Goal: Information Seeking & Learning: Learn about a topic

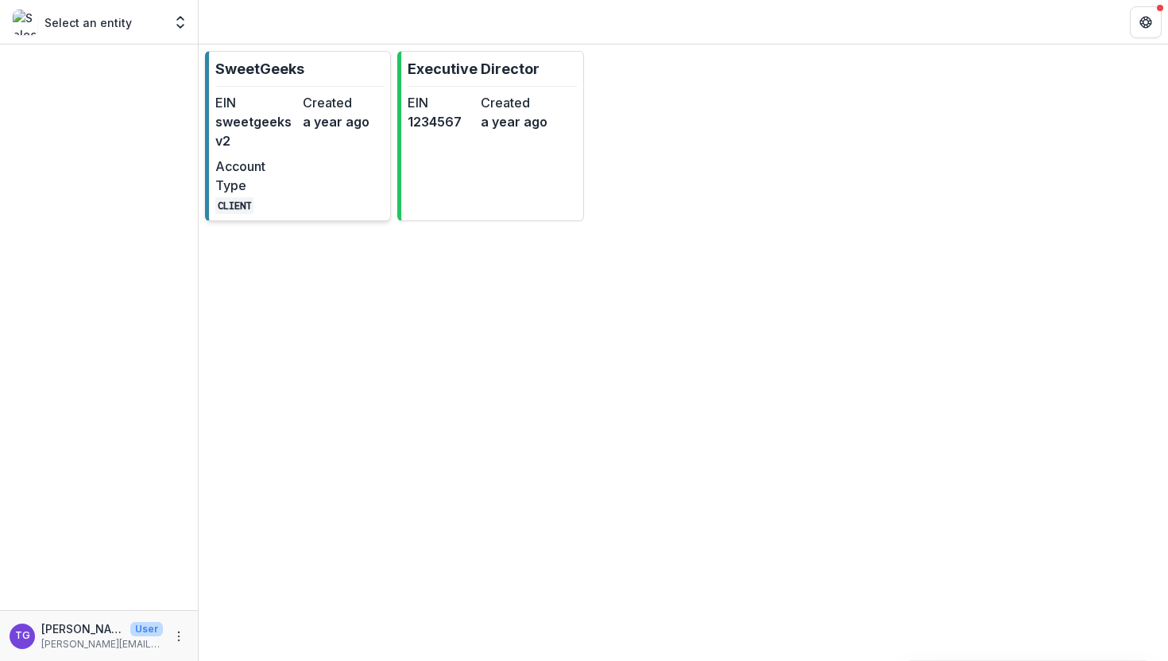
click at [304, 165] on div "EIN sweetgeeksv2 Created a year ago Account Type CLIENT" at bounding box center [299, 153] width 169 height 121
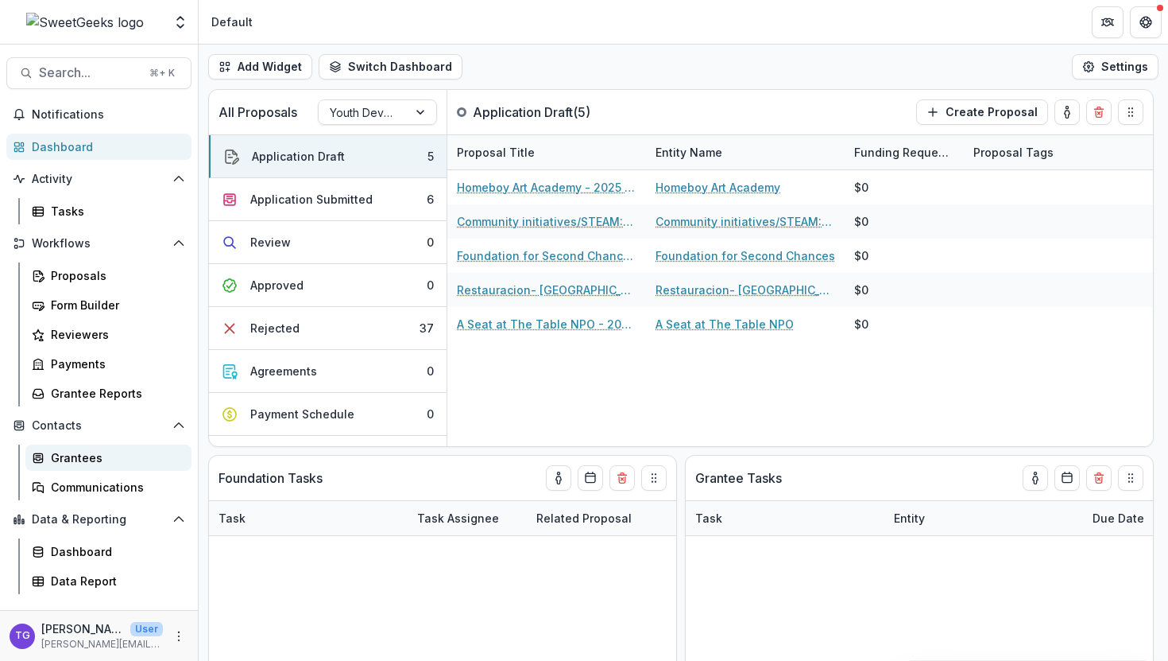
click at [96, 455] on div "Grantees" at bounding box center [115, 457] width 128 height 17
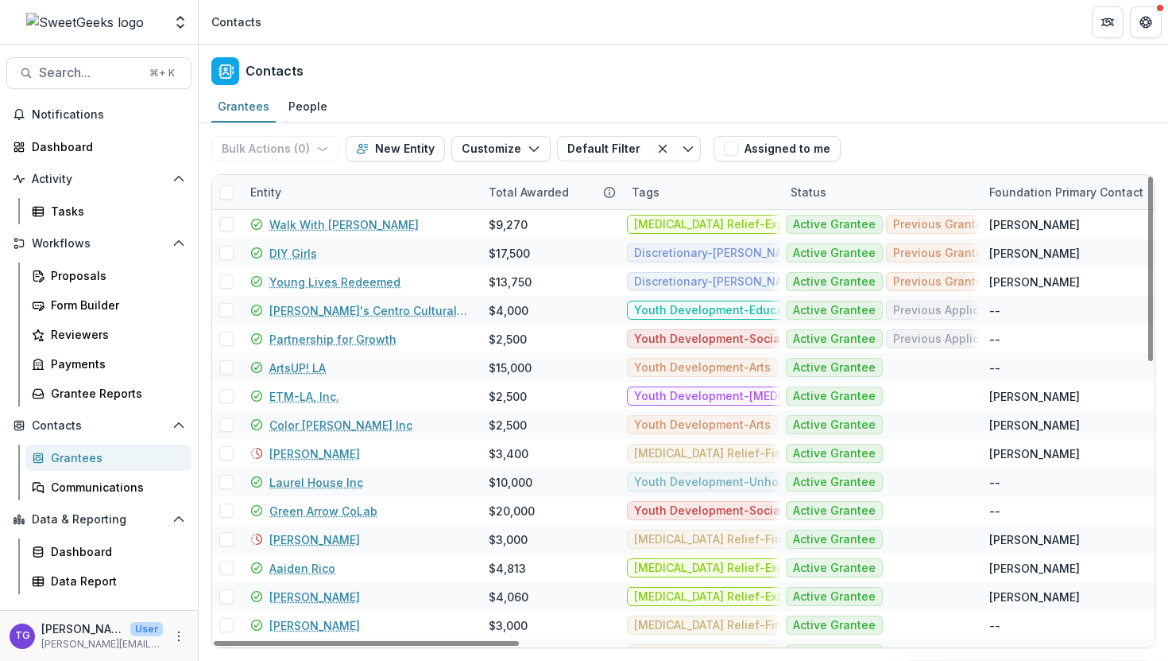
click at [320, 188] on div "Entity" at bounding box center [360, 192] width 238 height 34
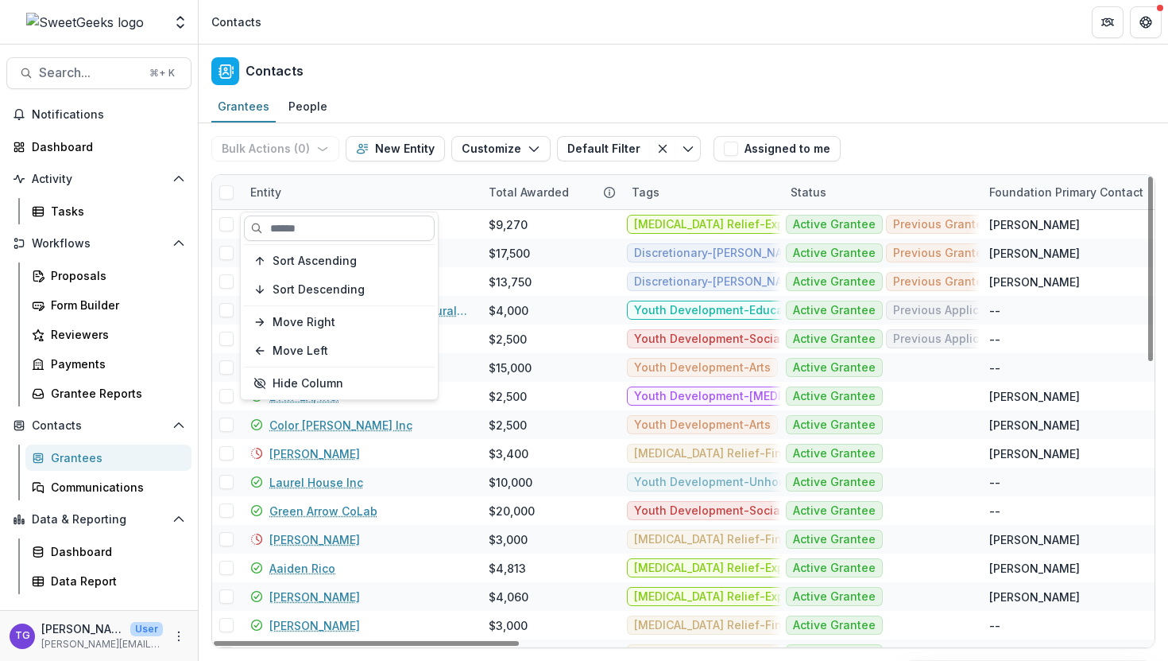
click at [302, 229] on input at bounding box center [339, 227] width 191 height 25
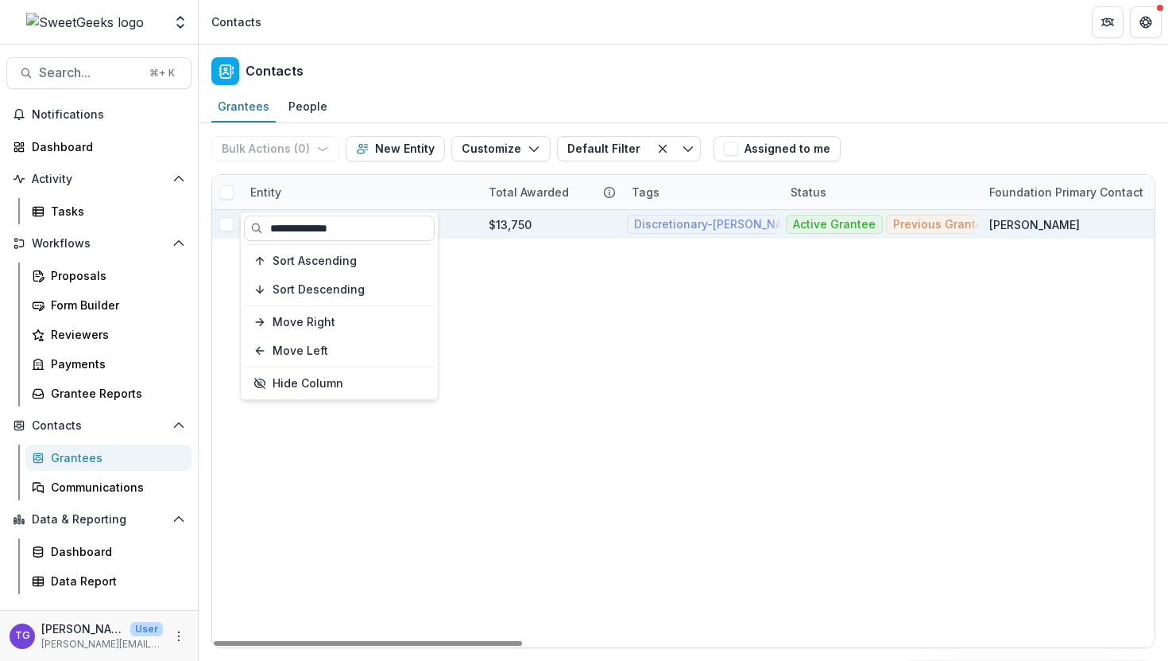
type input "**********"
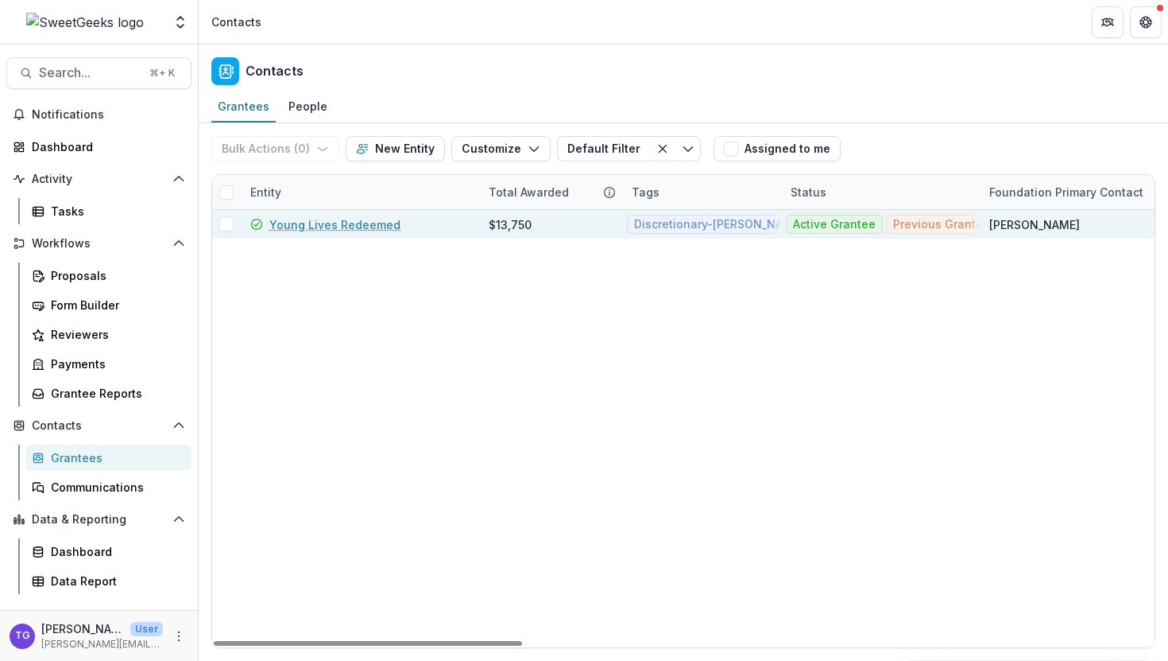
click at [511, 219] on div "$13,750" at bounding box center [510, 224] width 43 height 17
click at [351, 223] on link "Young Lives Redeemed" at bounding box center [334, 224] width 131 height 17
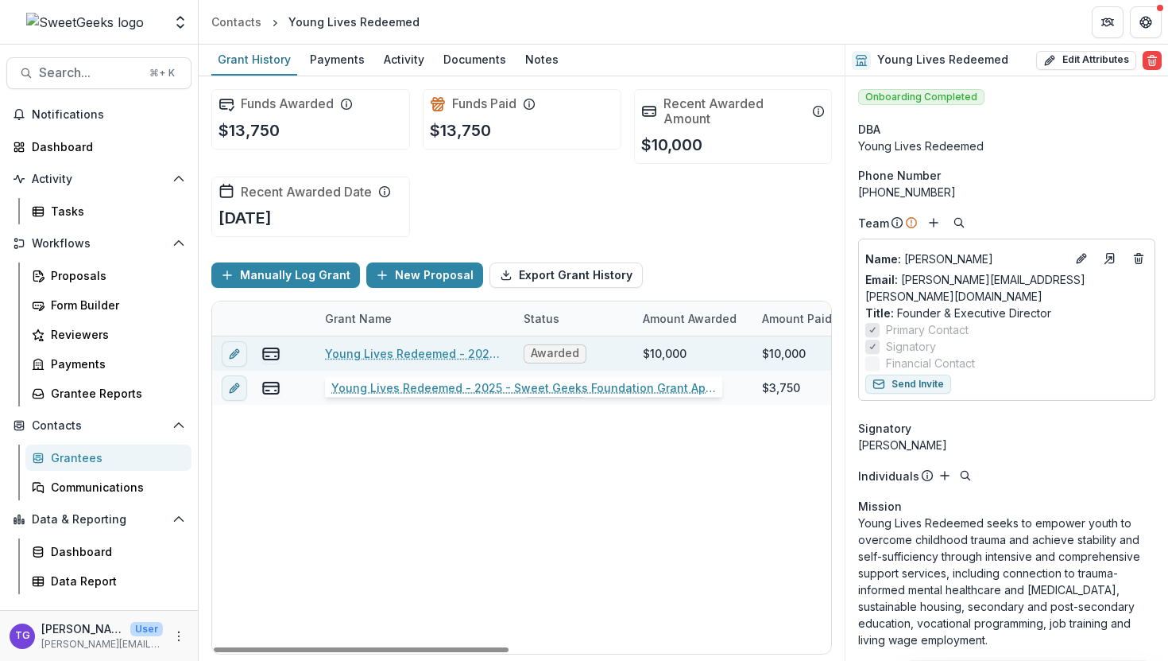
click at [396, 357] on link "Young Lives Redeemed - 2025 - Sweet Geeks Foundation Grant Application" at bounding box center [415, 353] width 180 height 17
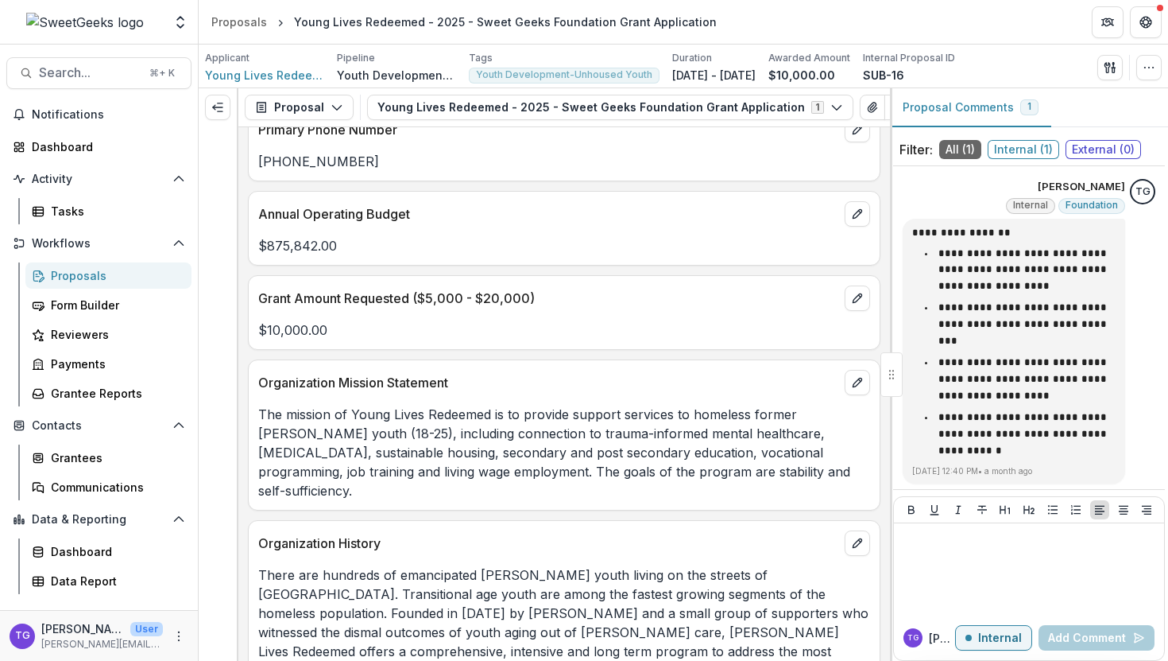
scroll to position [1194, 0]
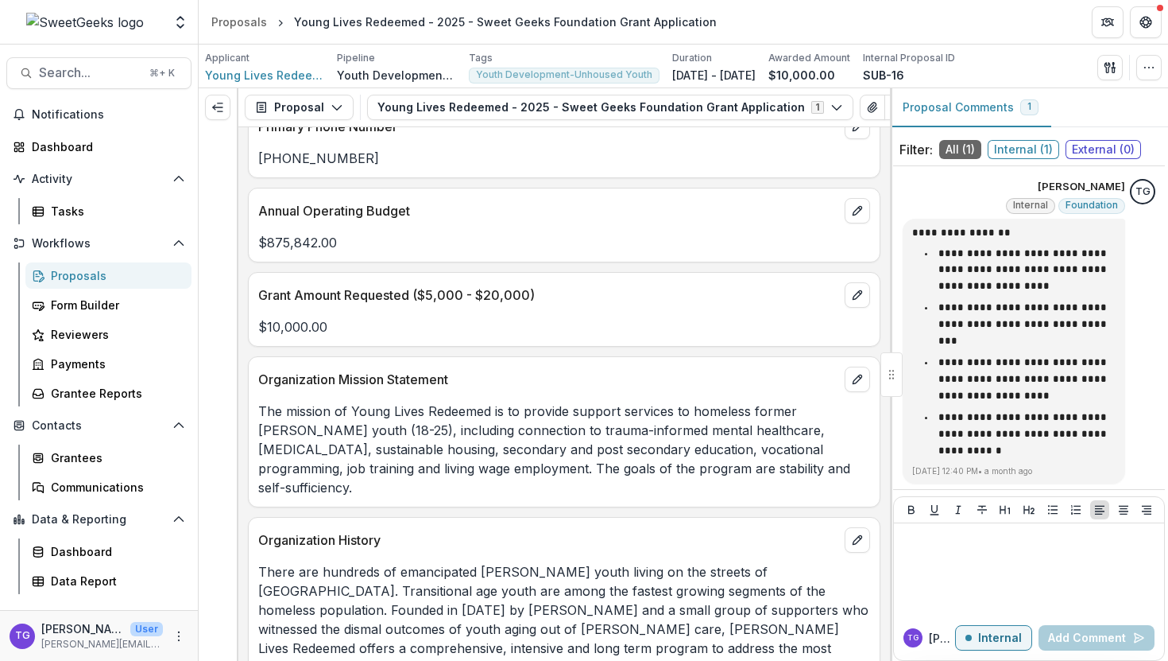
drag, startPoint x: 261, startPoint y: 413, endPoint x: 794, endPoint y: 471, distance: 535.8
click at [808, 475] on p "The mission of Young Lives Redeemed is to provide support services to homeless …" at bounding box center [564, 448] width 612 height 95
copy p "The mission of Young Lives Redeemed is to provide support services to homeless …"
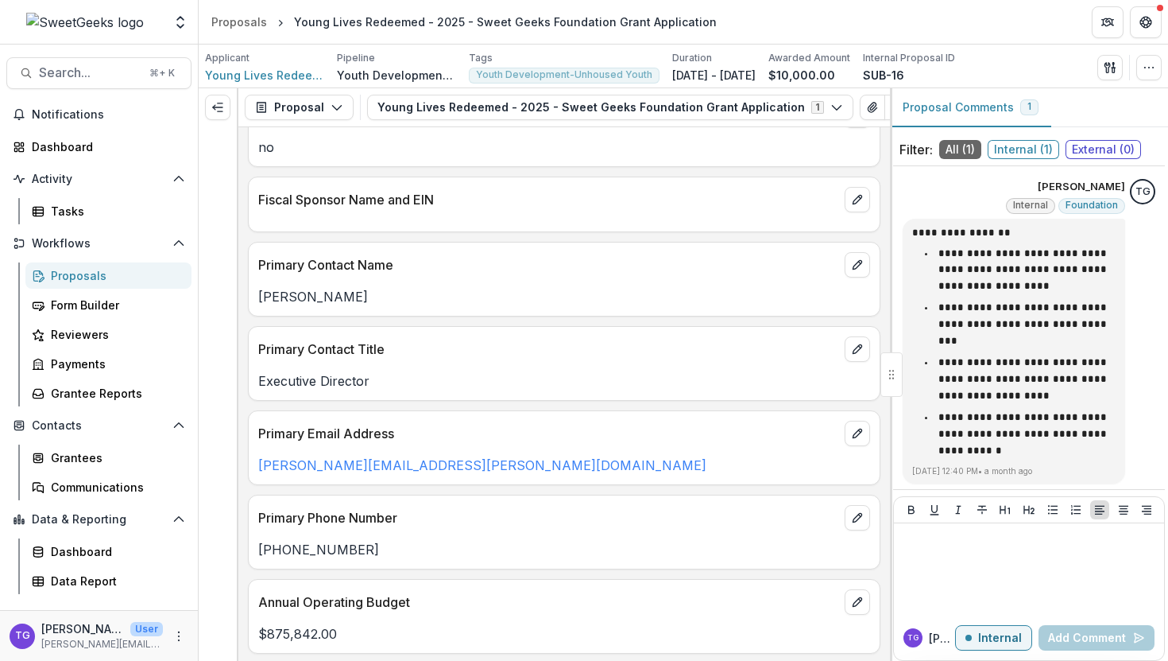
scroll to position [656, 0]
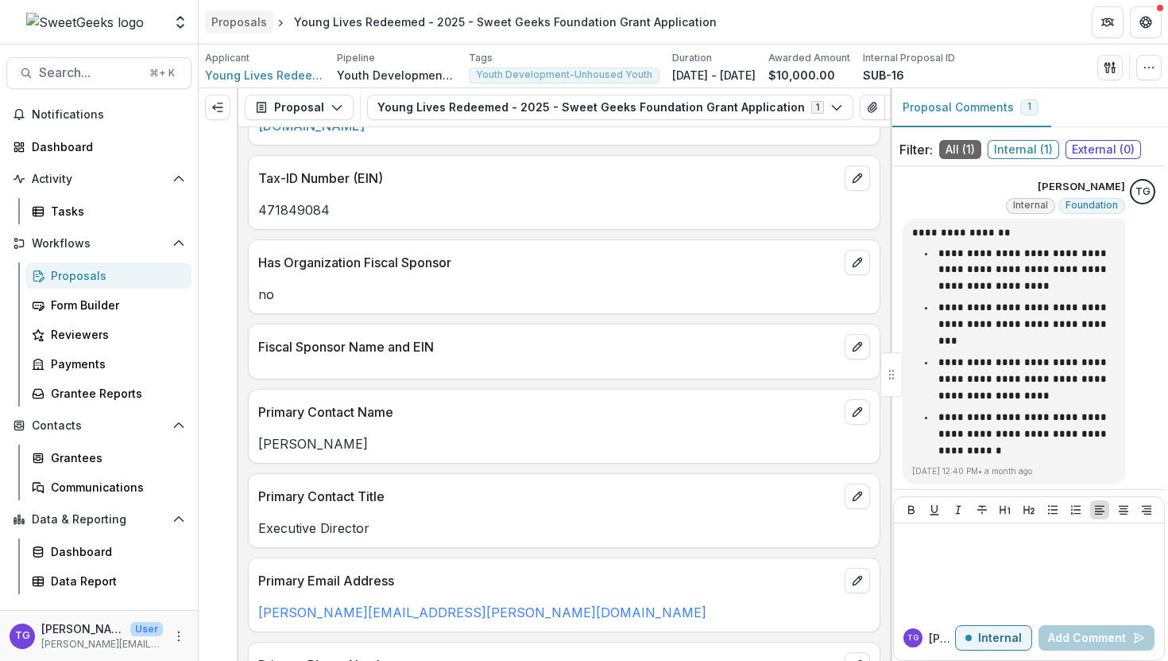
click at [247, 21] on div "Proposals" at bounding box center [239, 22] width 56 height 17
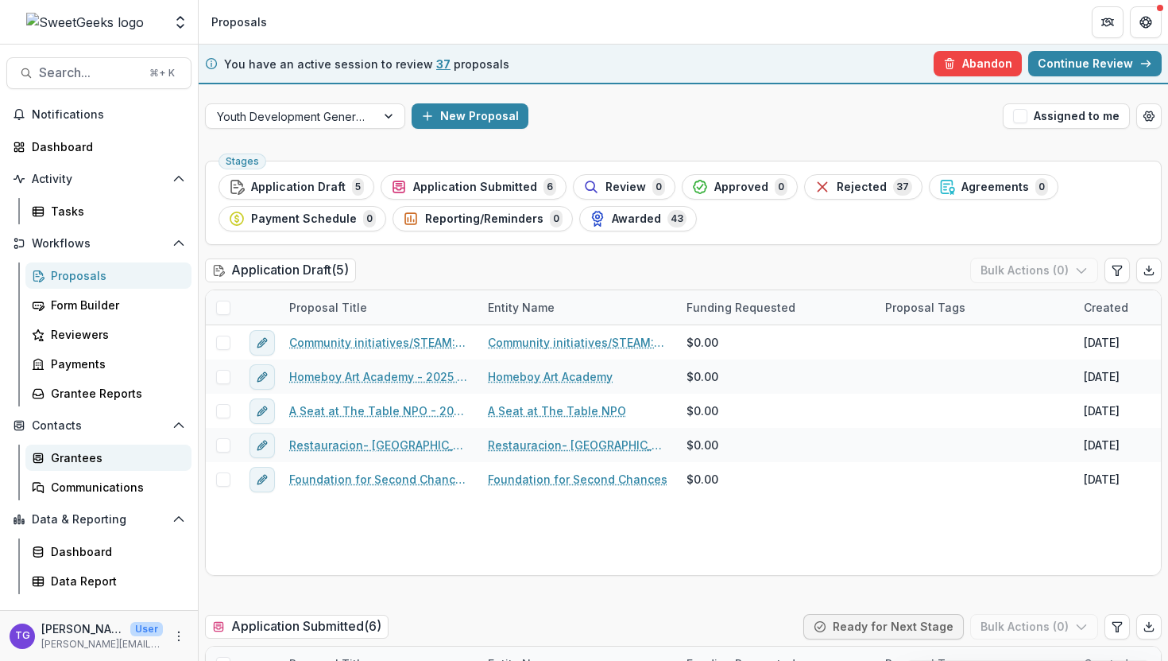
click at [83, 456] on div "Grantees" at bounding box center [115, 457] width 128 height 17
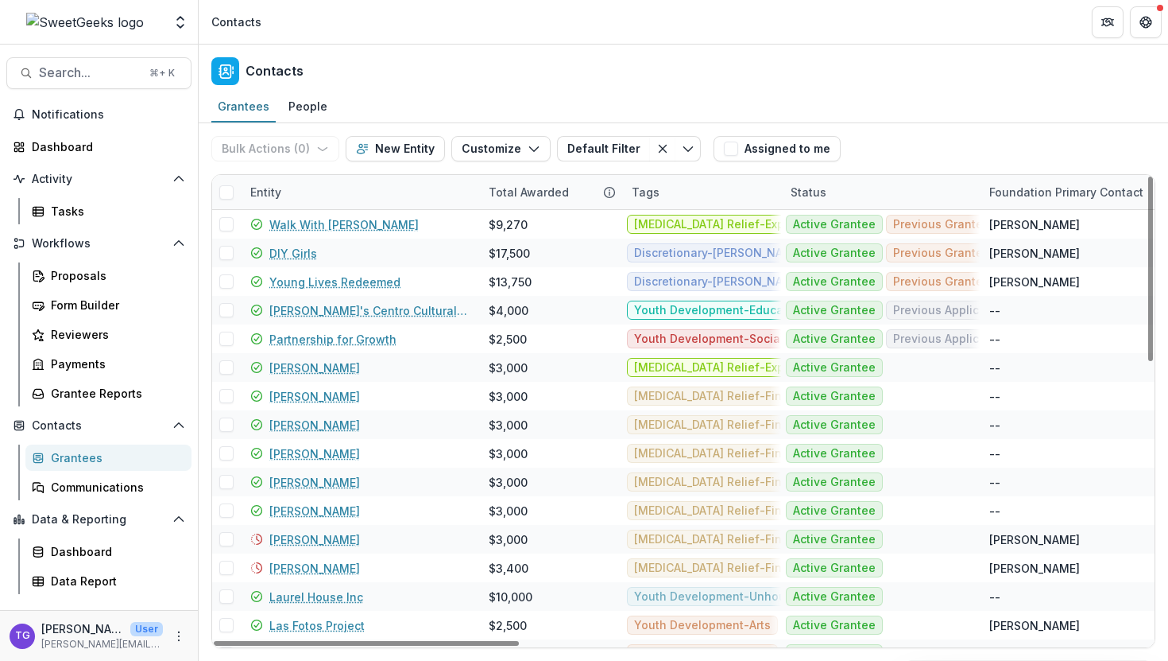
click at [326, 202] on div "Entity" at bounding box center [360, 192] width 238 height 34
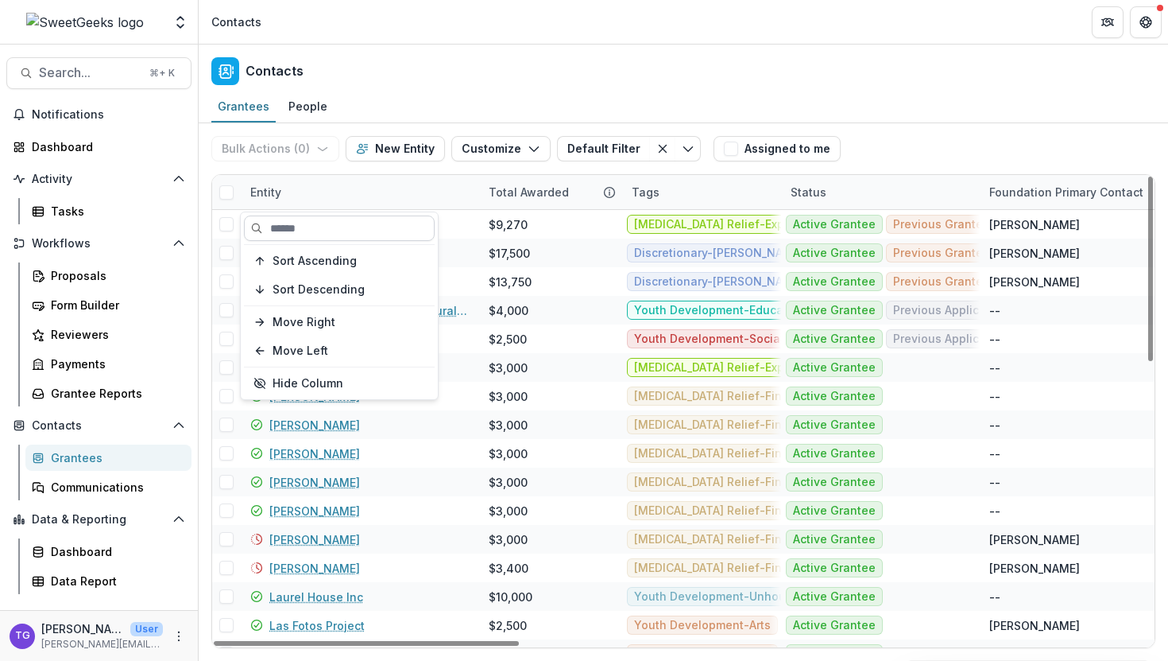
click at [312, 233] on input at bounding box center [339, 227] width 191 height 25
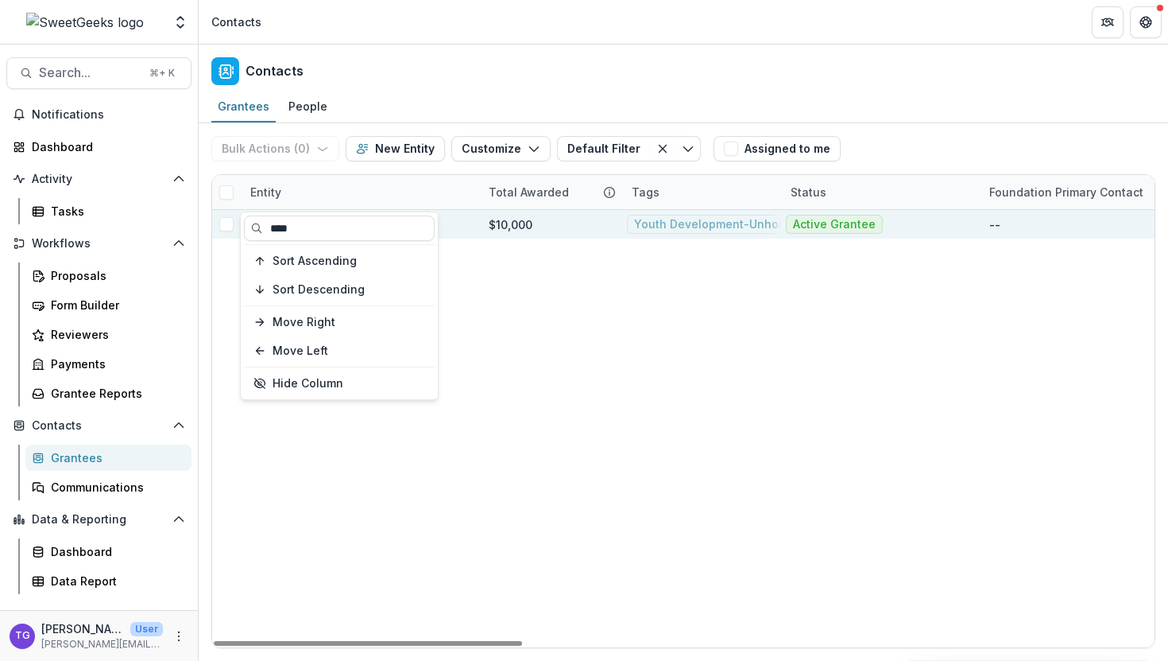
type input "****"
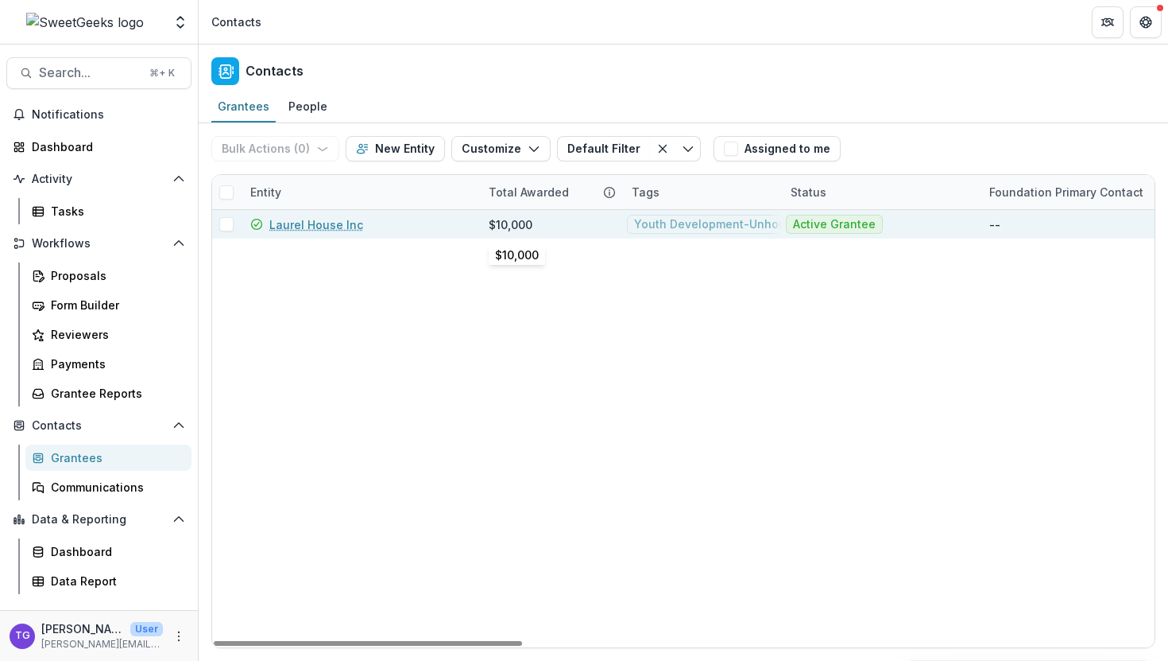
click at [502, 226] on div "$10,000" at bounding box center [511, 224] width 44 height 17
click at [306, 225] on link "Laurel House Inc" at bounding box center [316, 224] width 94 height 17
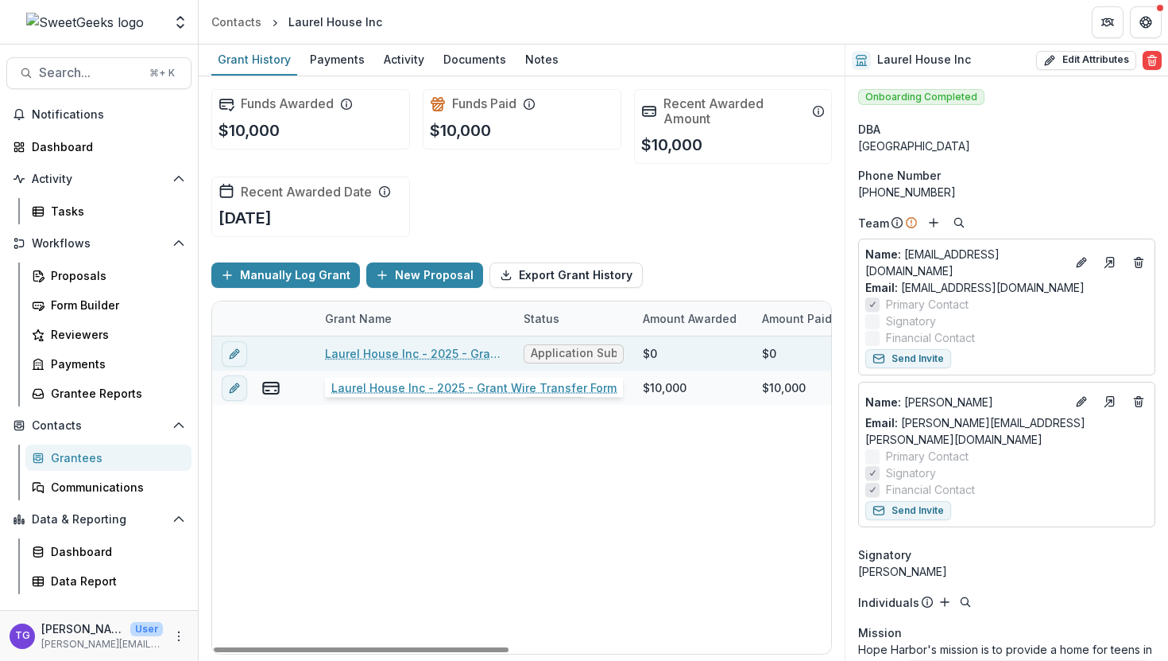
click at [488, 358] on link "Laurel House Inc - 2025 - Grant Wire Transfer Form" at bounding box center [415, 353] width 180 height 17
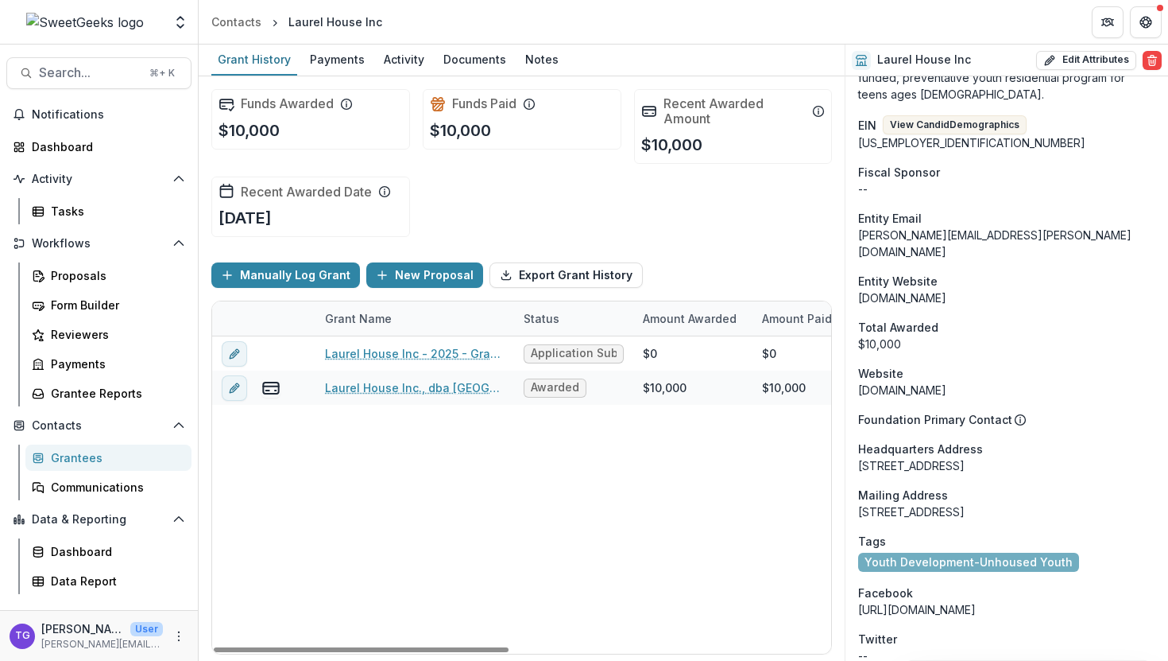
scroll to position [1377, 0]
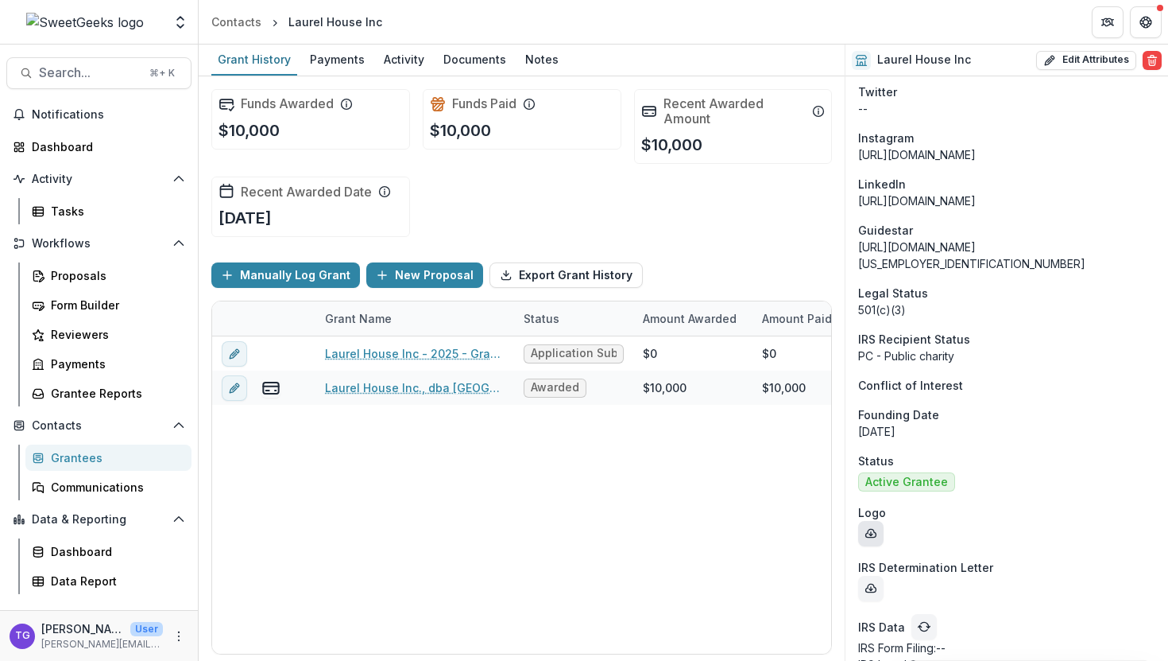
click at [877, 527] on icon "download-entity-logo" at bounding box center [871, 533] width 13 height 13
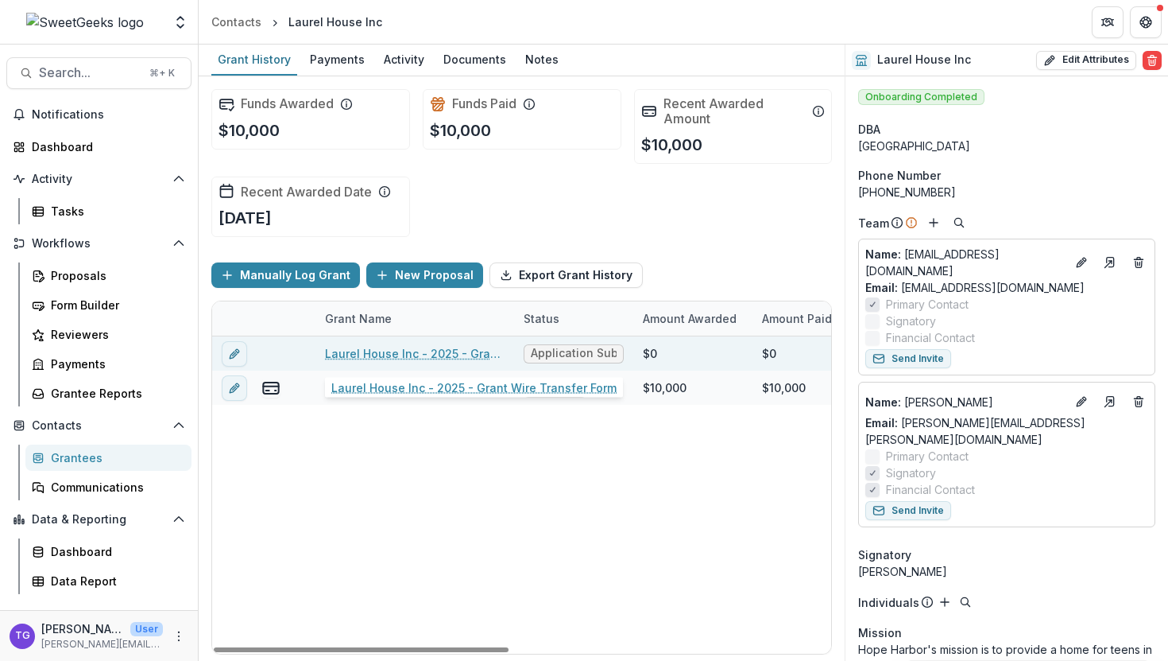
click at [398, 358] on link "Laurel House Inc - 2025 - Grant Wire Transfer Form" at bounding box center [415, 353] width 180 height 17
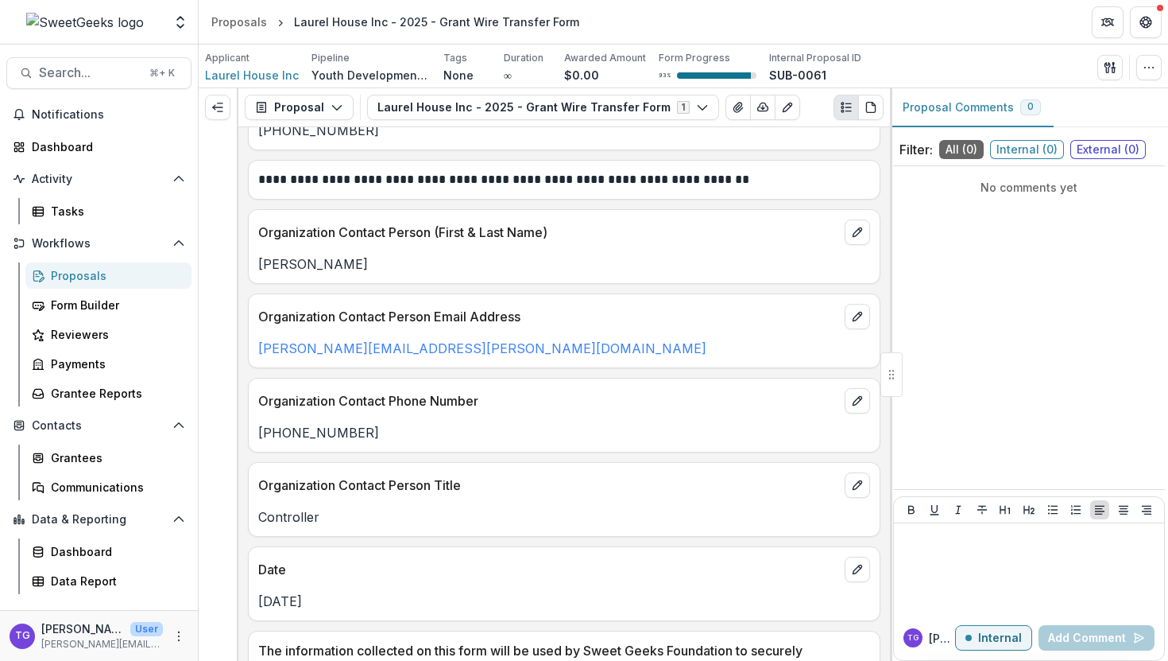
scroll to position [889, 0]
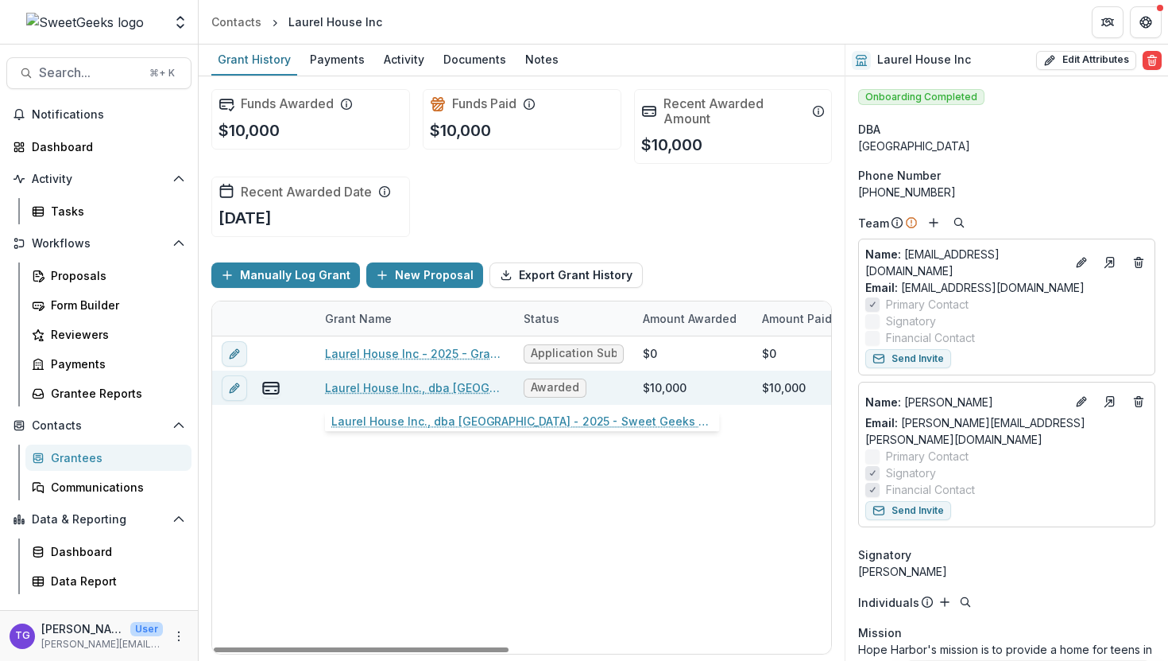
click at [390, 386] on link "Laurel House Inc., dba [GEOGRAPHIC_DATA] - 2025 - Sweet Geeks Foundation Grant …" at bounding box center [415, 387] width 180 height 17
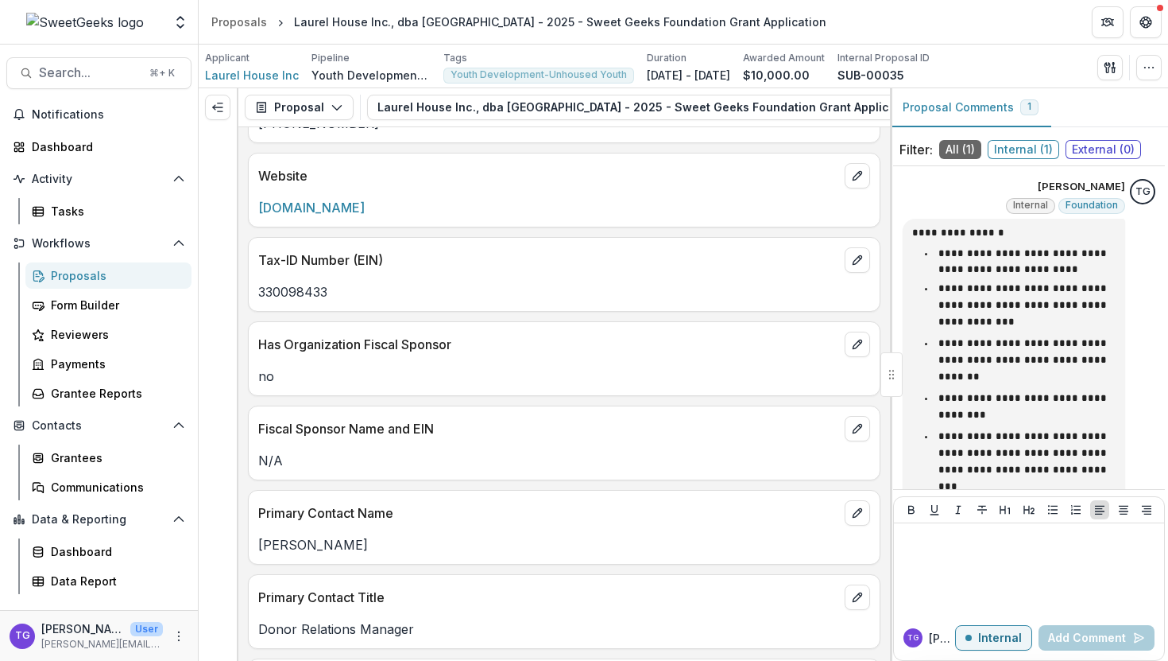
scroll to position [571, 0]
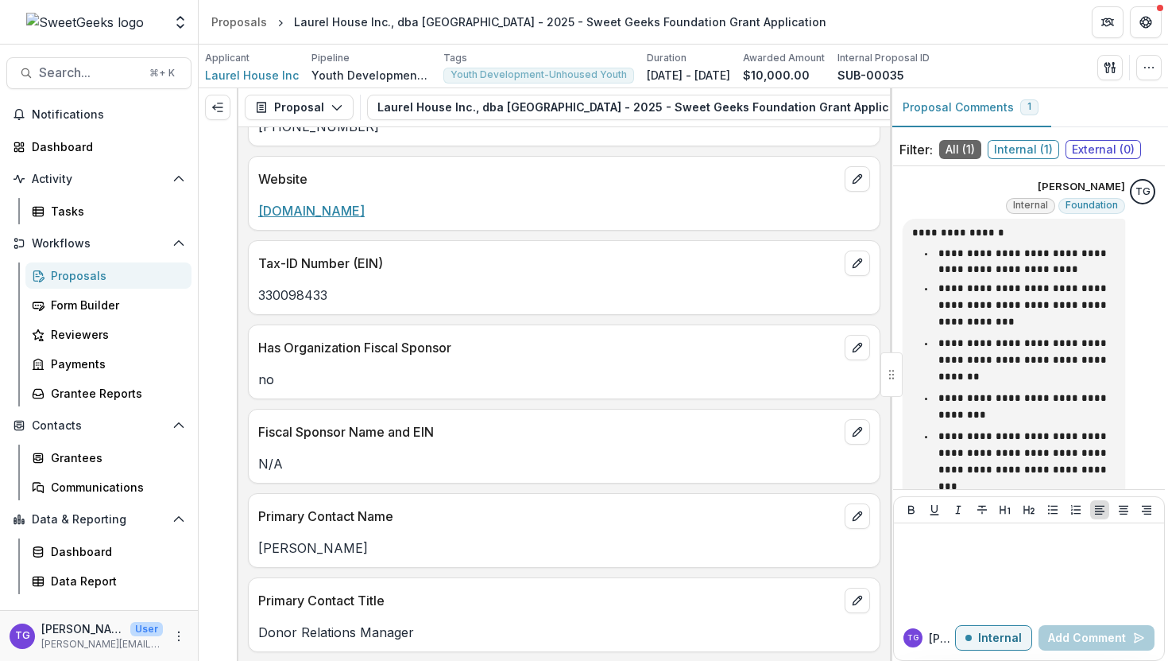
click at [355, 204] on link "[DOMAIN_NAME]" at bounding box center [311, 211] width 107 height 16
